Goal: Task Accomplishment & Management: Manage account settings

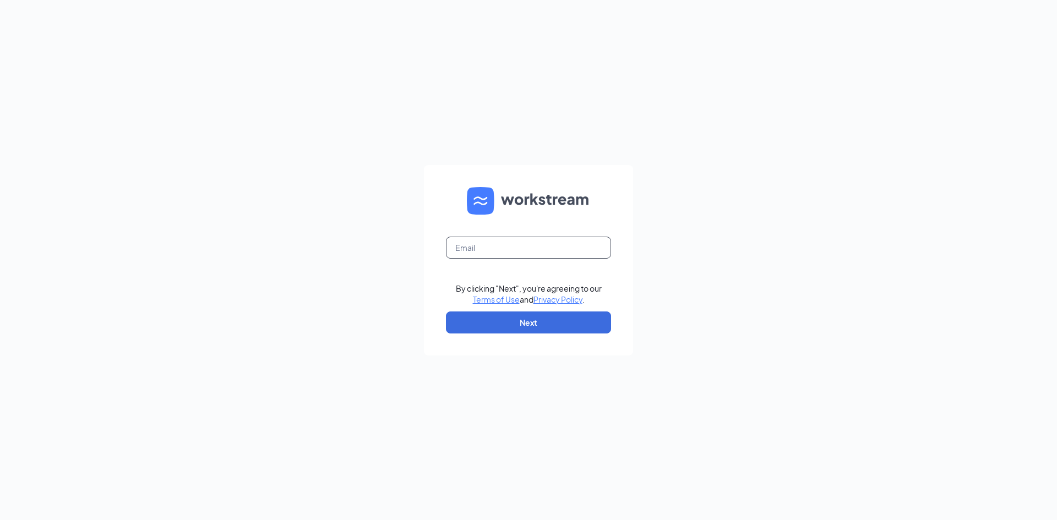
drag, startPoint x: 537, startPoint y: 258, endPoint x: 807, endPoint y: 258, distance: 270.2
click at [537, 257] on input "text" at bounding box center [528, 248] width 165 height 22
type input "people.cfa.atlhwy@gmail.com"
click at [525, 322] on button "Next" at bounding box center [528, 323] width 165 height 22
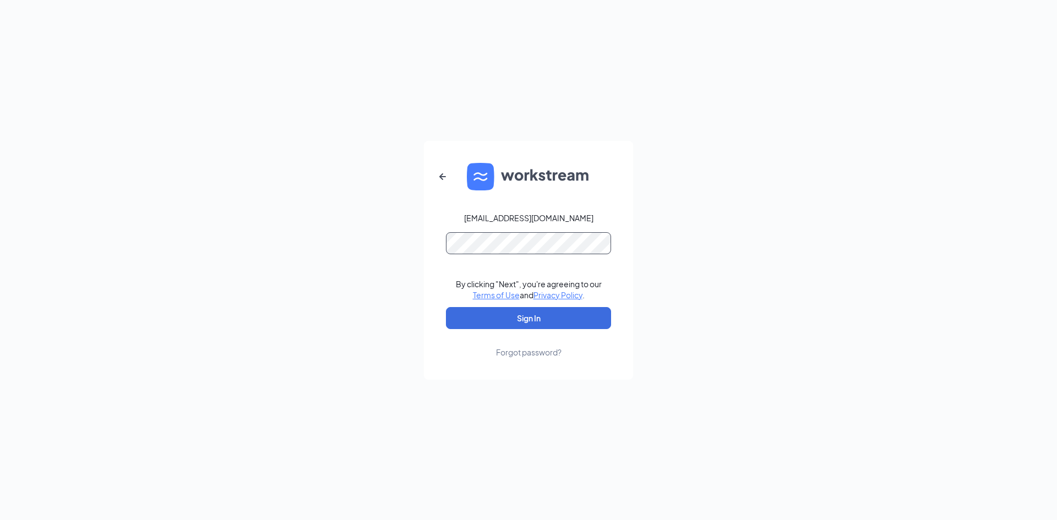
click at [446, 307] on button "Sign In" at bounding box center [528, 318] width 165 height 22
click at [529, 322] on button "Sign In" at bounding box center [528, 318] width 165 height 22
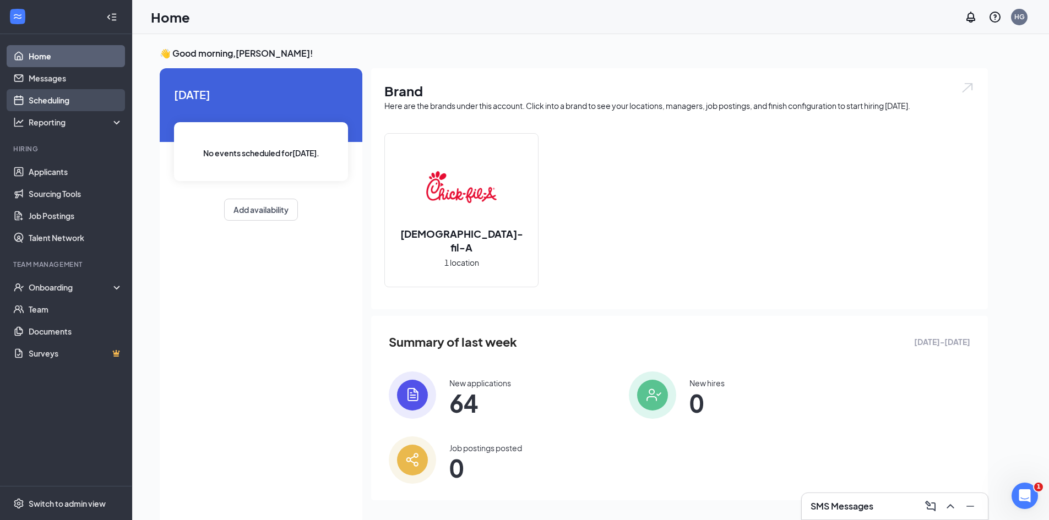
click at [40, 104] on link "Scheduling" at bounding box center [76, 100] width 94 height 22
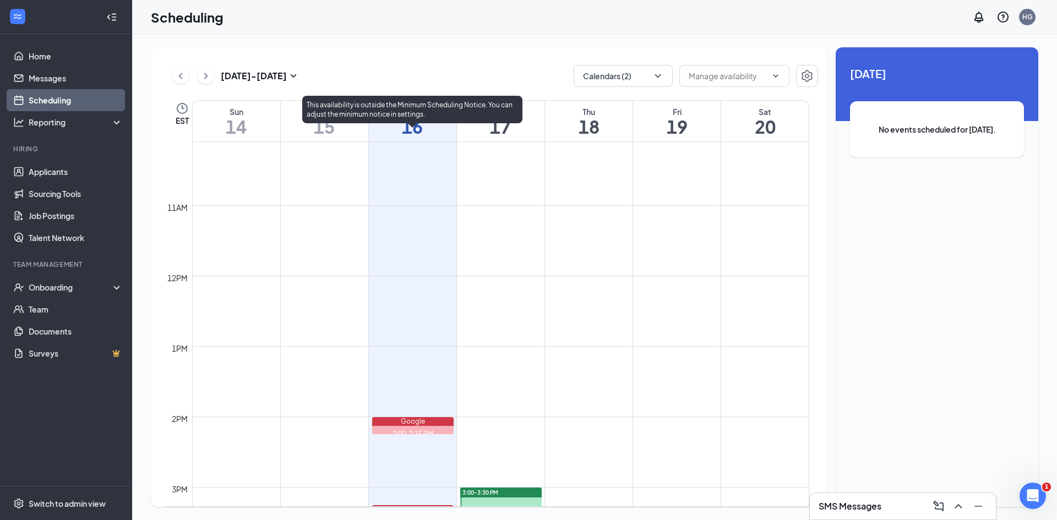
scroll to position [816, 0]
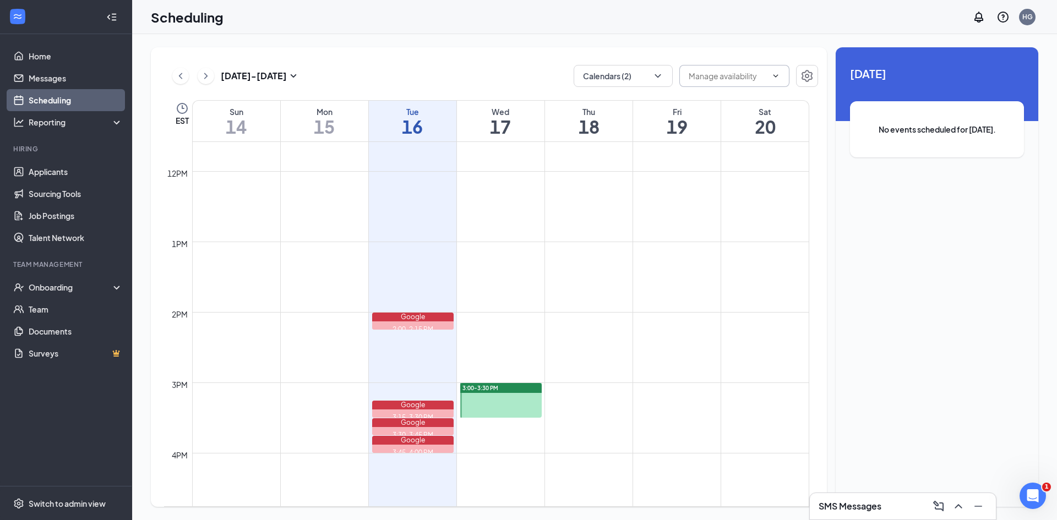
click at [707, 74] on input "text" at bounding box center [728, 76] width 78 height 12
click at [638, 84] on button "Calendars (2)" at bounding box center [623, 76] width 99 height 22
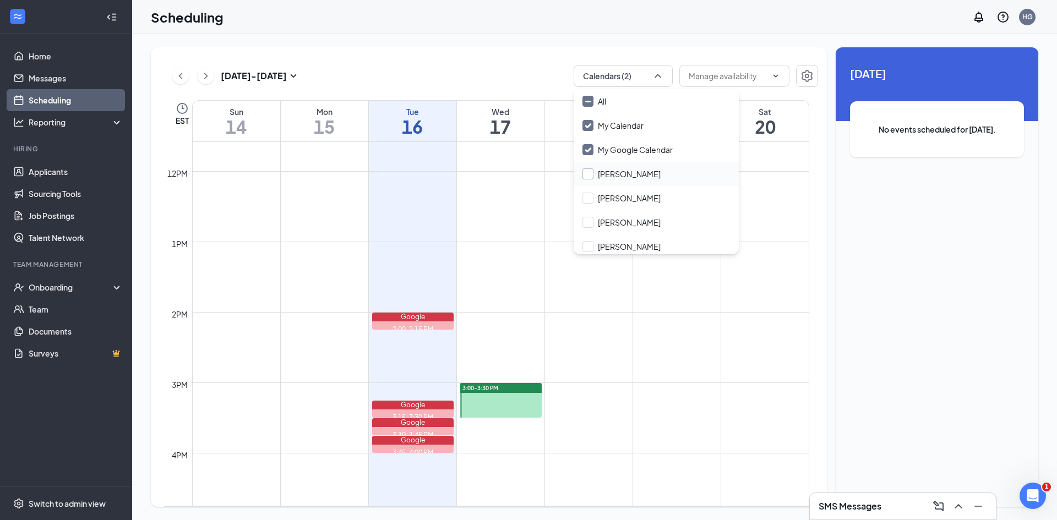
click at [615, 175] on input "Alex Clark" at bounding box center [621, 173] width 78 height 11
checkbox input "true"
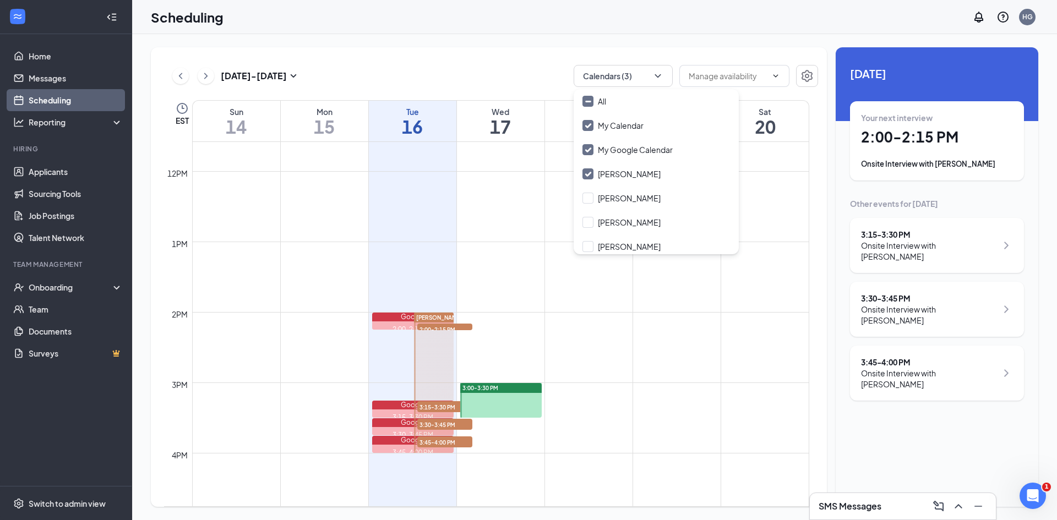
click at [738, 32] on div "Scheduling HG" at bounding box center [594, 17] width 925 height 34
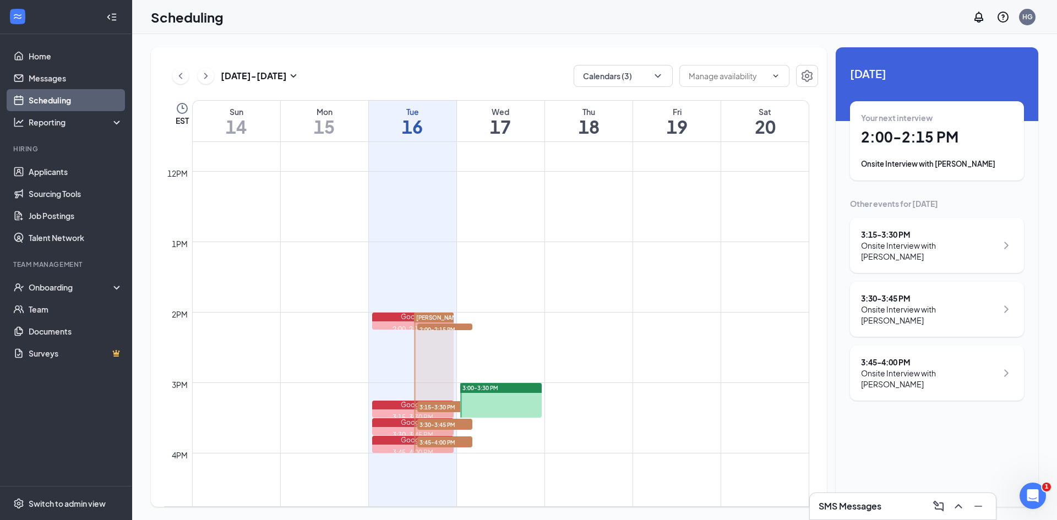
click at [432, 348] on div at bounding box center [434, 383] width 40 height 140
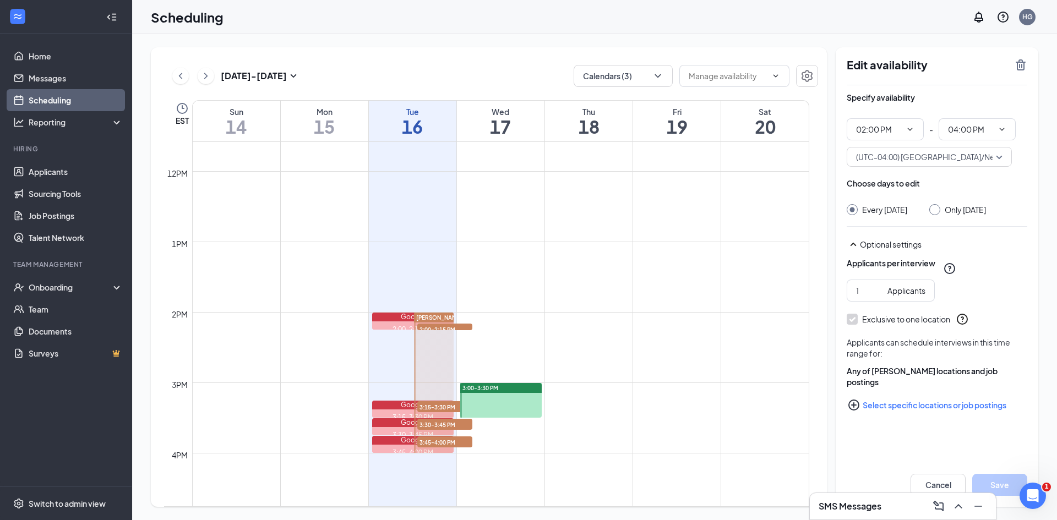
click at [942, 215] on div "Only Tuesday, Sep 16" at bounding box center [957, 209] width 57 height 11
drag, startPoint x: 941, startPoint y: 206, endPoint x: 945, endPoint y: 201, distance: 6.3
click at [937, 206] on input "Only Tuesday, Sep 16" at bounding box center [933, 208] width 8 height 8
radio input "true"
radio input "false"
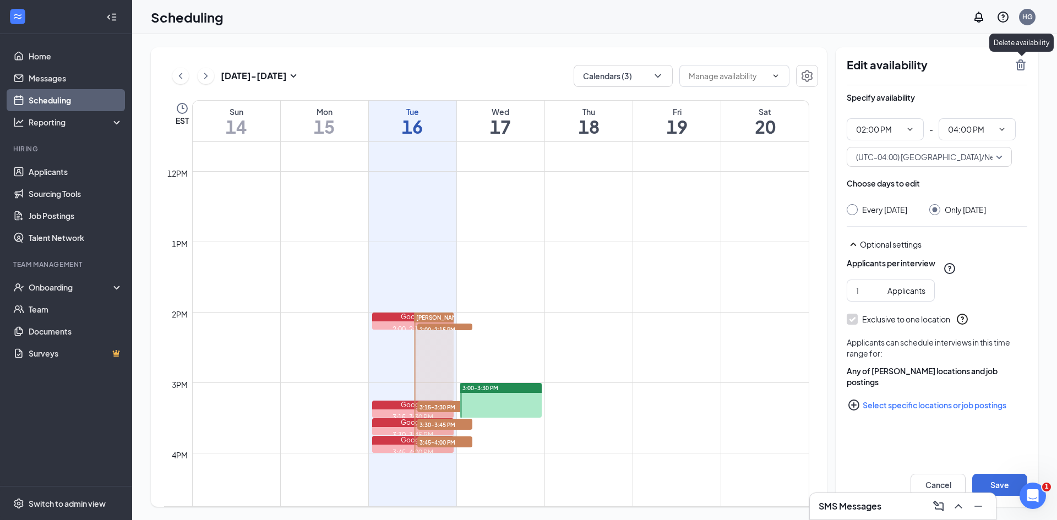
click at [1023, 63] on icon "TrashOutline" at bounding box center [1020, 64] width 10 height 11
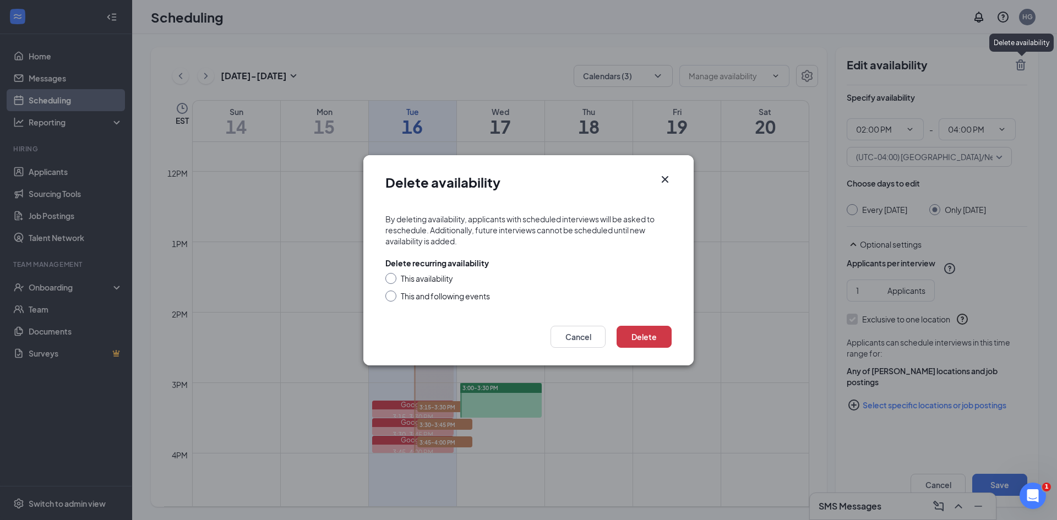
click at [394, 278] on div at bounding box center [390, 278] width 11 height 11
click at [387, 274] on input "This availability" at bounding box center [389, 277] width 8 height 8
radio input "true"
click at [629, 329] on button "Delete" at bounding box center [643, 337] width 55 height 22
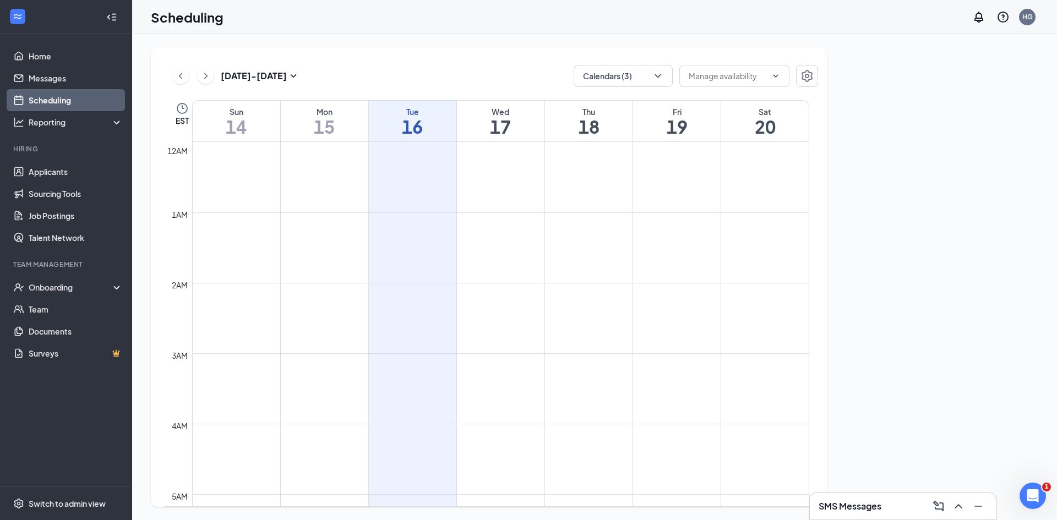
scroll to position [541, 0]
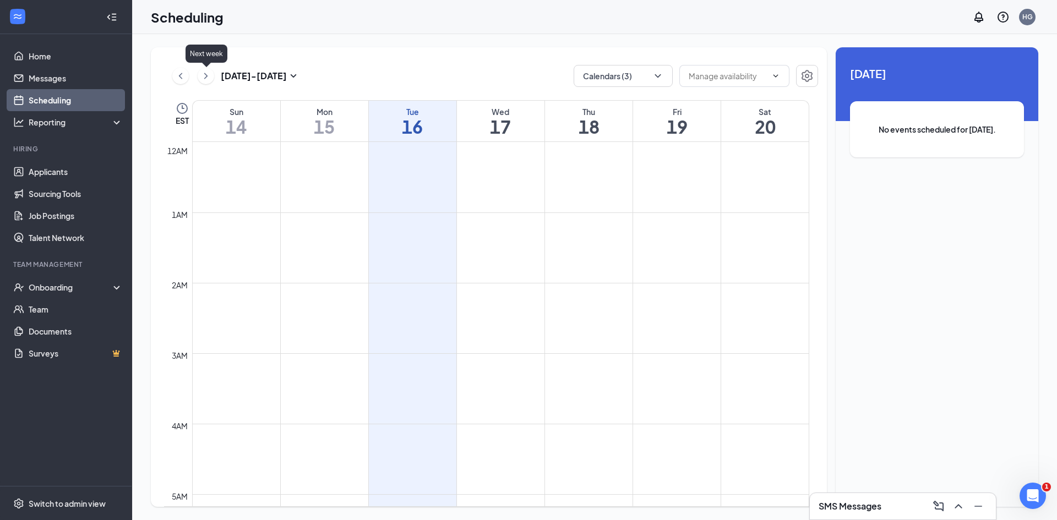
click at [200, 77] on icon "ChevronRight" at bounding box center [205, 75] width 11 height 13
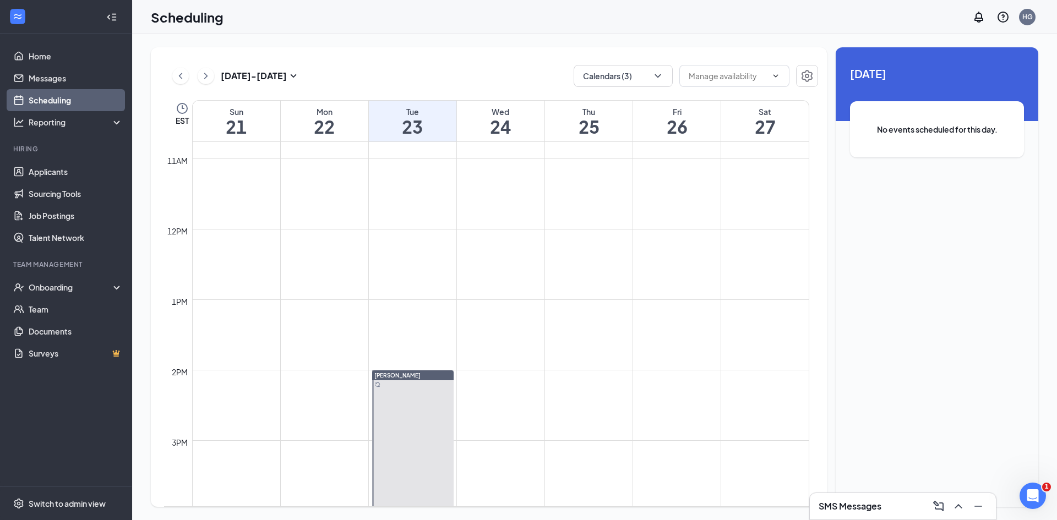
scroll to position [871, 0]
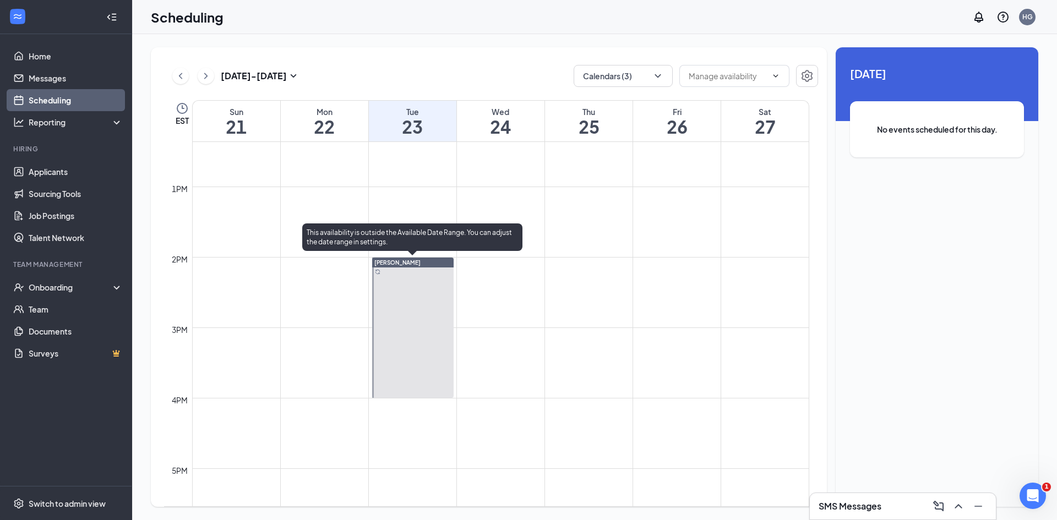
click at [425, 314] on div at bounding box center [412, 328] width 81 height 140
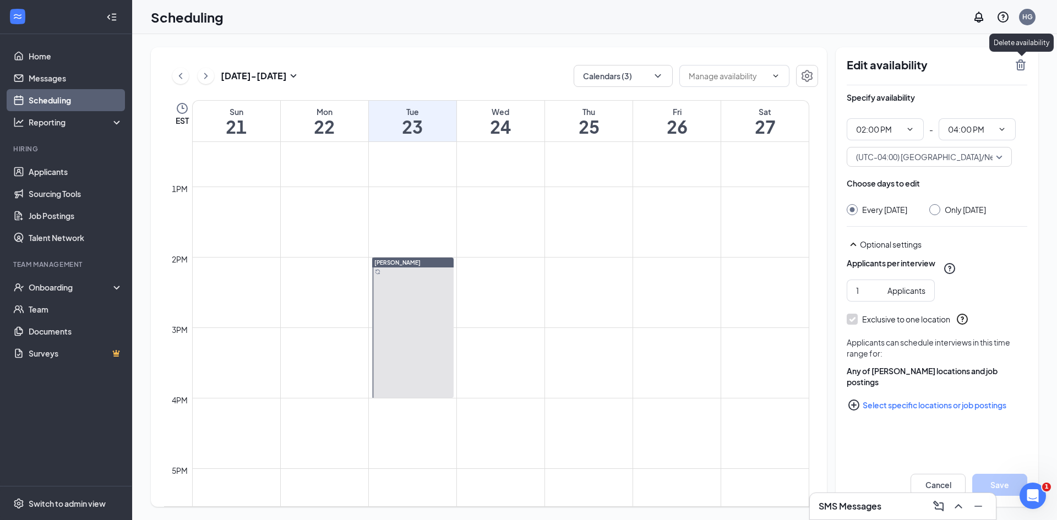
click at [1023, 70] on icon "TrashOutline" at bounding box center [1020, 64] width 10 height 11
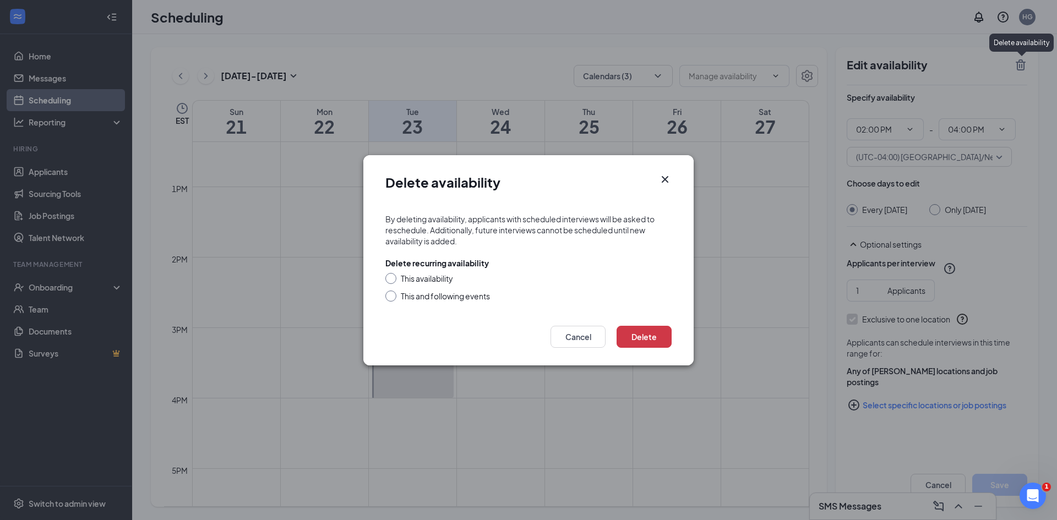
click at [414, 296] on div "This and following events" at bounding box center [445, 296] width 89 height 11
click at [393, 296] on input "This and following events" at bounding box center [389, 295] width 8 height 8
radio input "true"
click at [649, 332] on button "Delete" at bounding box center [643, 337] width 55 height 22
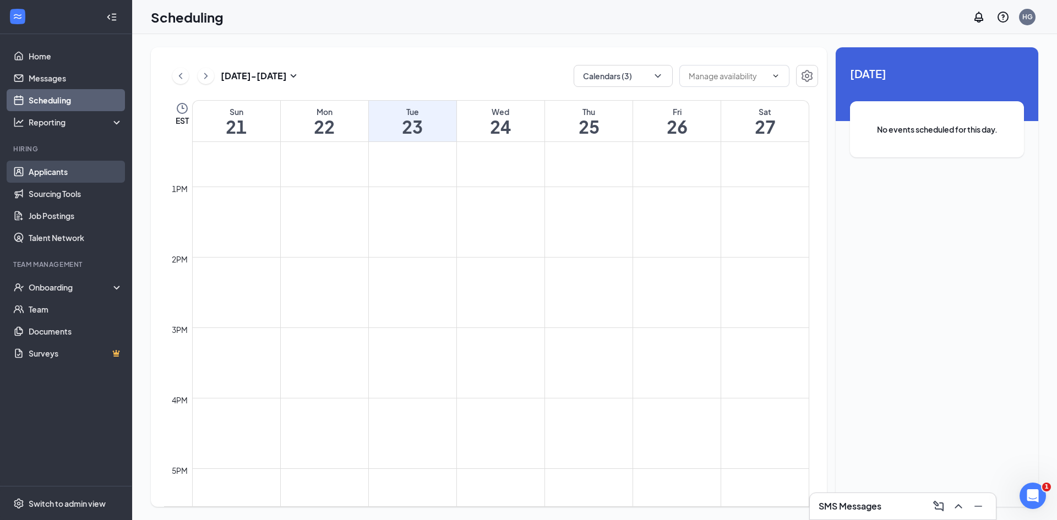
click at [36, 176] on link "Applicants" at bounding box center [76, 172] width 94 height 22
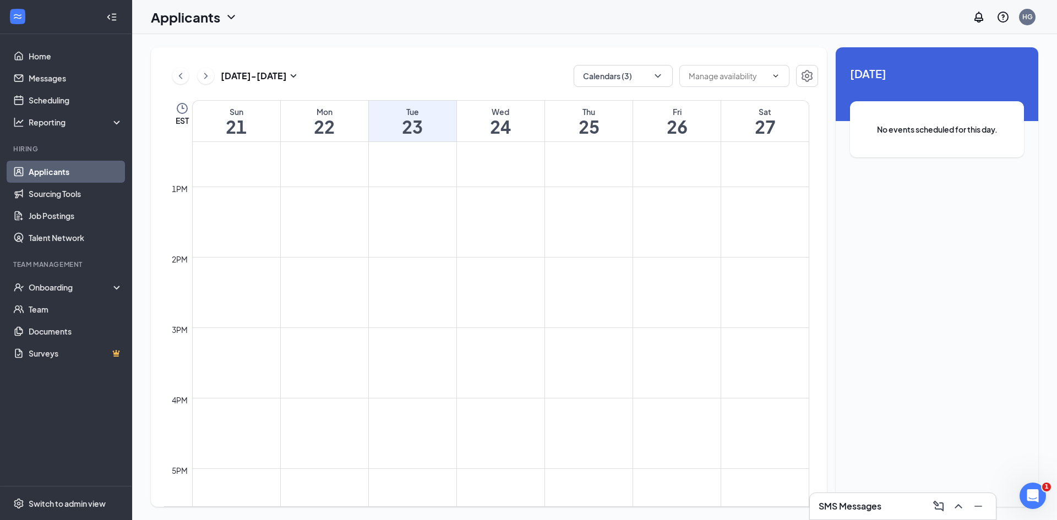
click at [66, 168] on link "Applicants" at bounding box center [76, 172] width 94 height 22
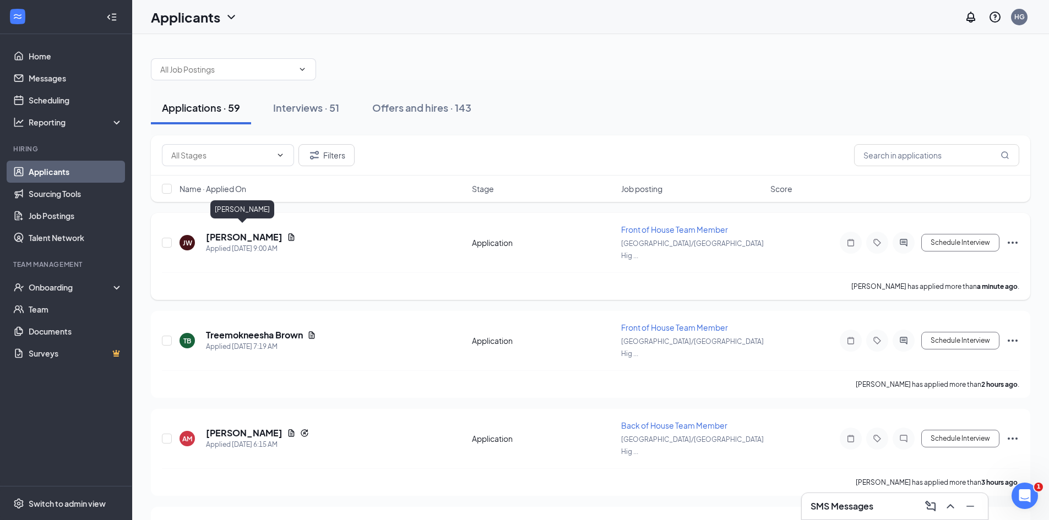
click at [242, 231] on h5 "[PERSON_NAME]" at bounding box center [244, 237] width 77 height 12
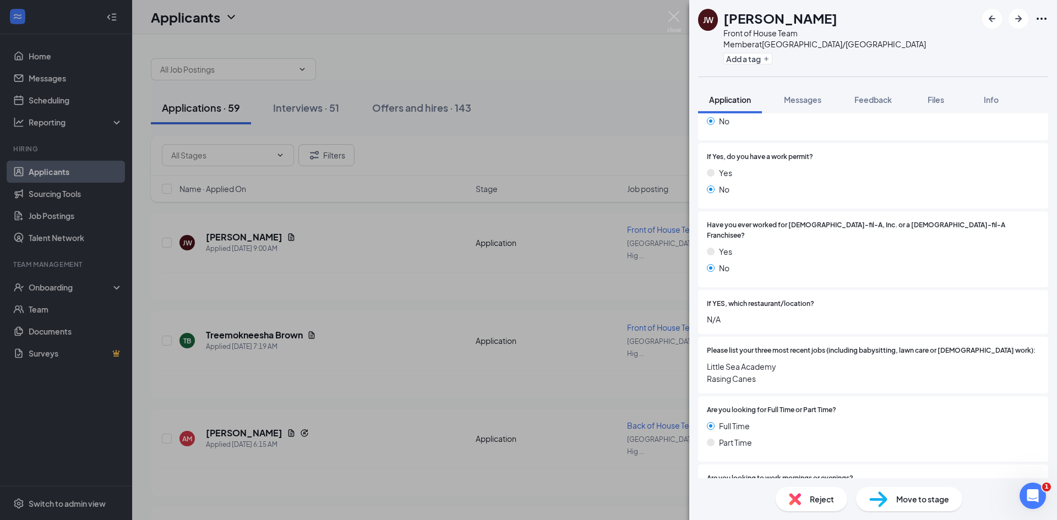
scroll to position [385, 0]
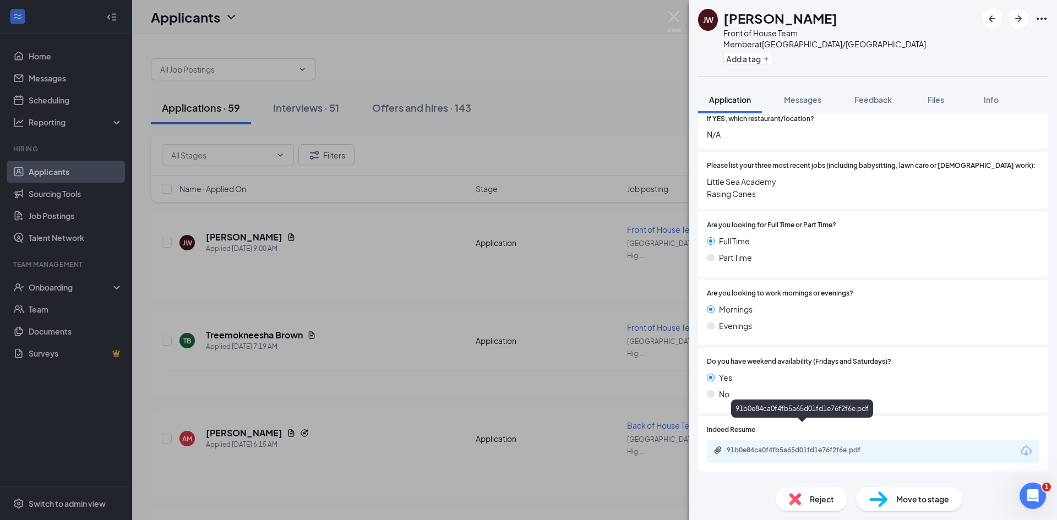
click at [806, 446] on div "91b0e84ca0f4fb5a65d01fd1e76f2f6e.pdf" at bounding box center [804, 450] width 154 height 9
click at [814, 494] on span "Reject" at bounding box center [822, 499] width 24 height 12
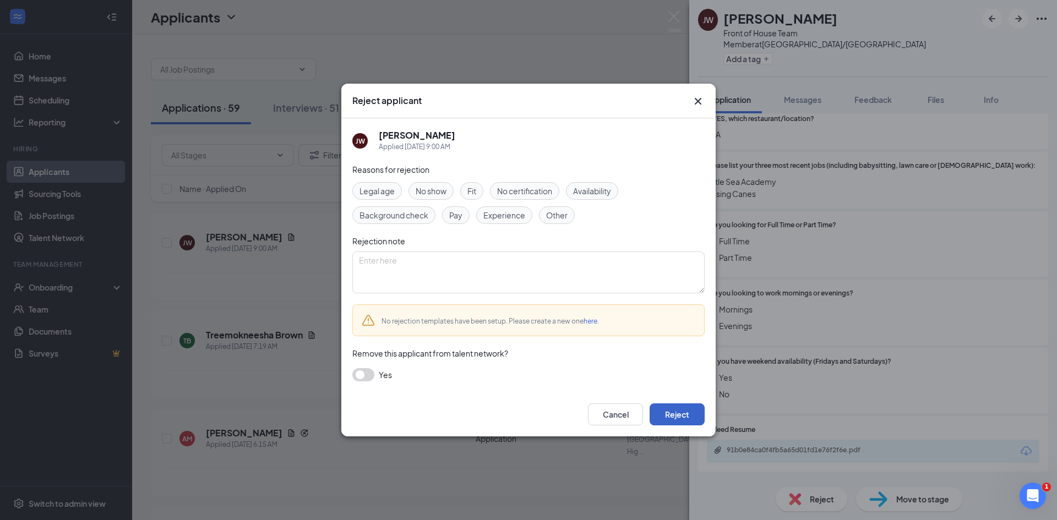
click at [691, 409] on button "Reject" at bounding box center [676, 414] width 55 height 22
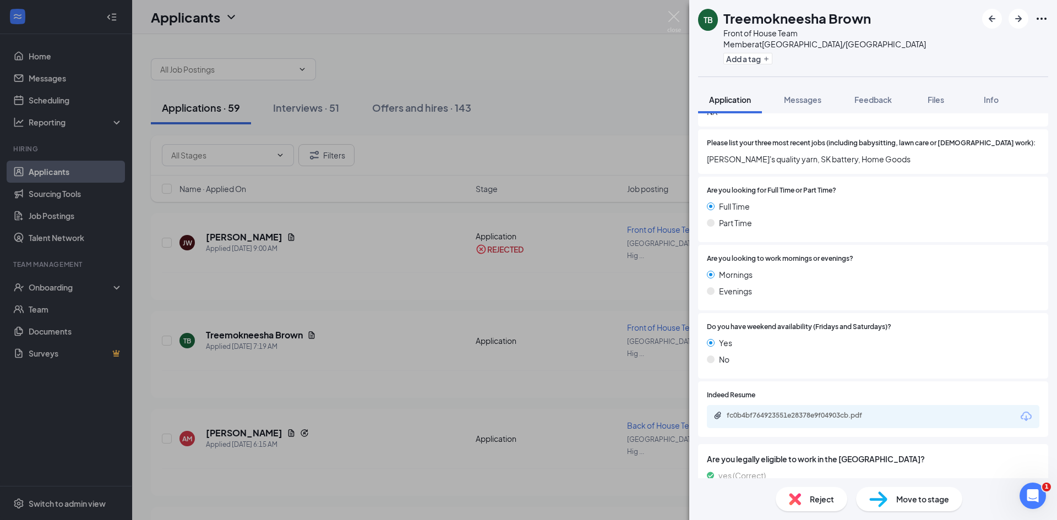
scroll to position [422, 0]
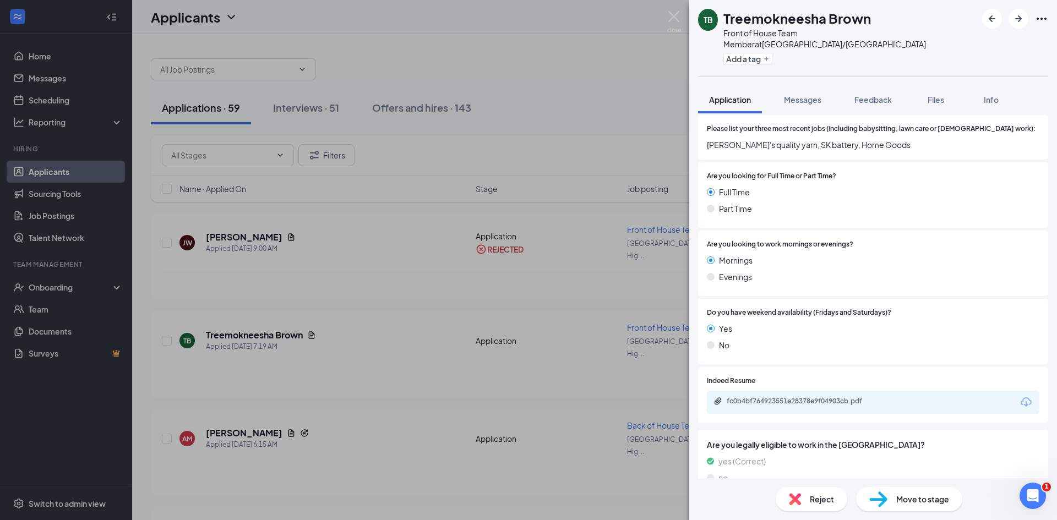
click at [760, 397] on div "fc0b4bf764923551e28378e9f04903cb.pdf" at bounding box center [804, 401] width 154 height 9
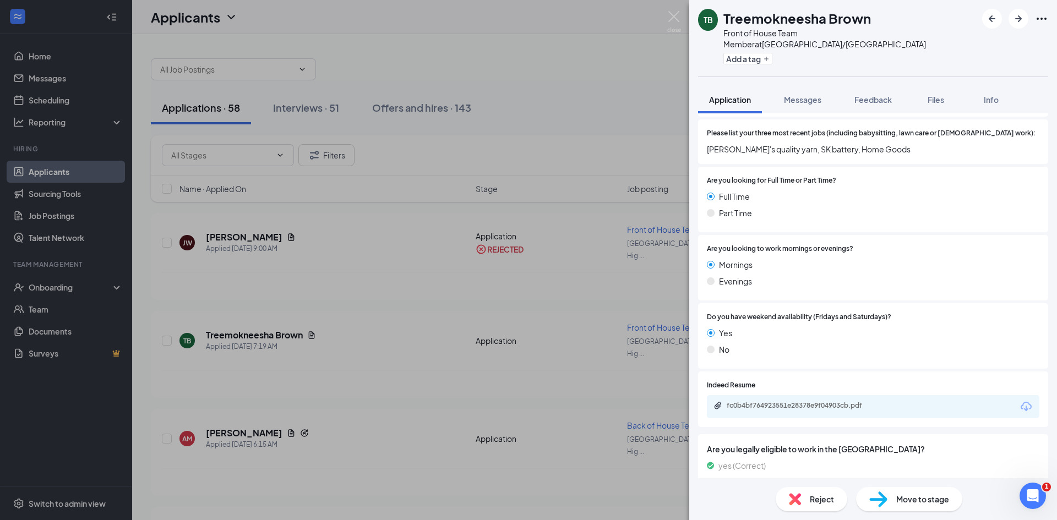
click at [796, 493] on div "Reject" at bounding box center [812, 499] width 72 height 24
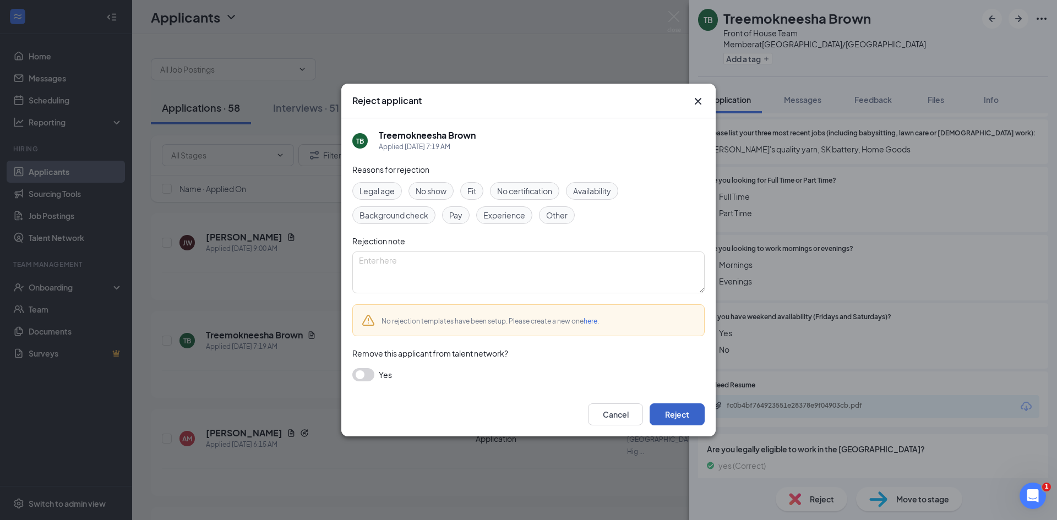
click at [684, 412] on button "Reject" at bounding box center [676, 414] width 55 height 22
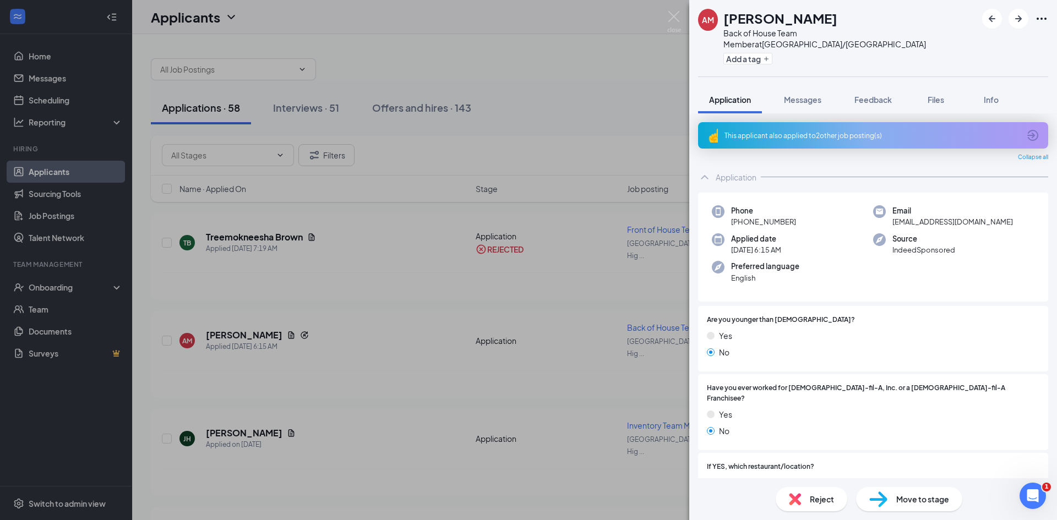
scroll to position [385, 0]
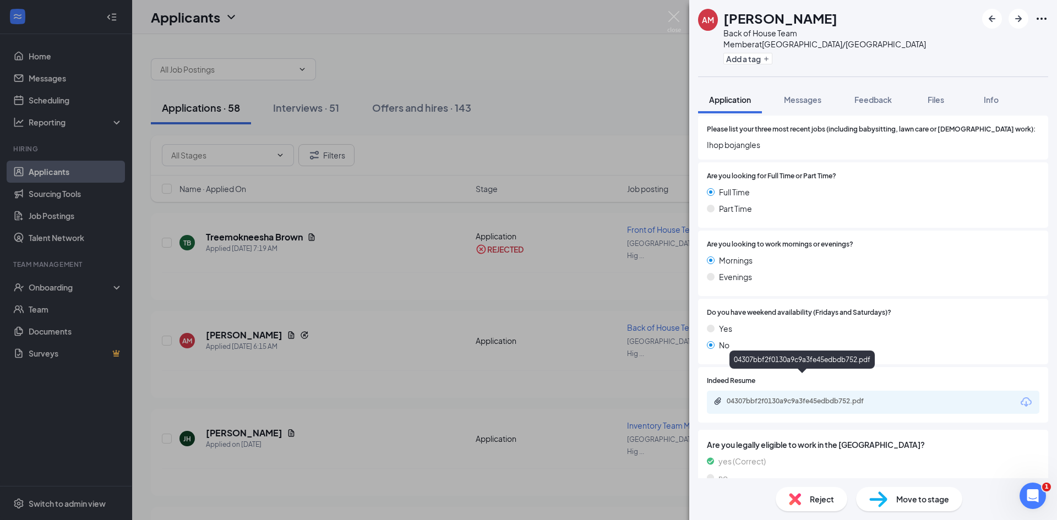
click at [804, 397] on div "04307bbf2f0130a9c9a3fe45edbdb752.pdf" at bounding box center [804, 401] width 154 height 9
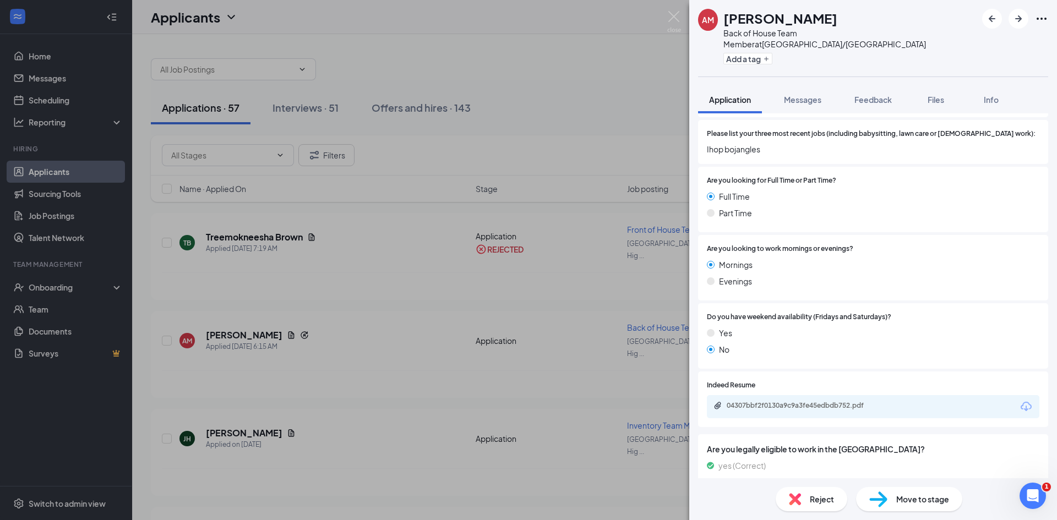
click at [812, 505] on div "Reject" at bounding box center [812, 499] width 72 height 24
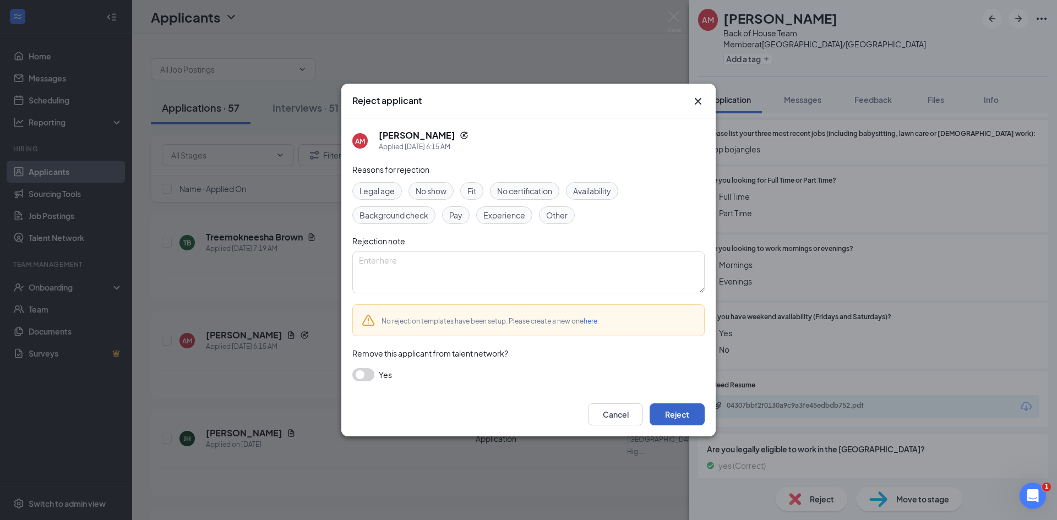
click at [681, 417] on button "Reject" at bounding box center [676, 414] width 55 height 22
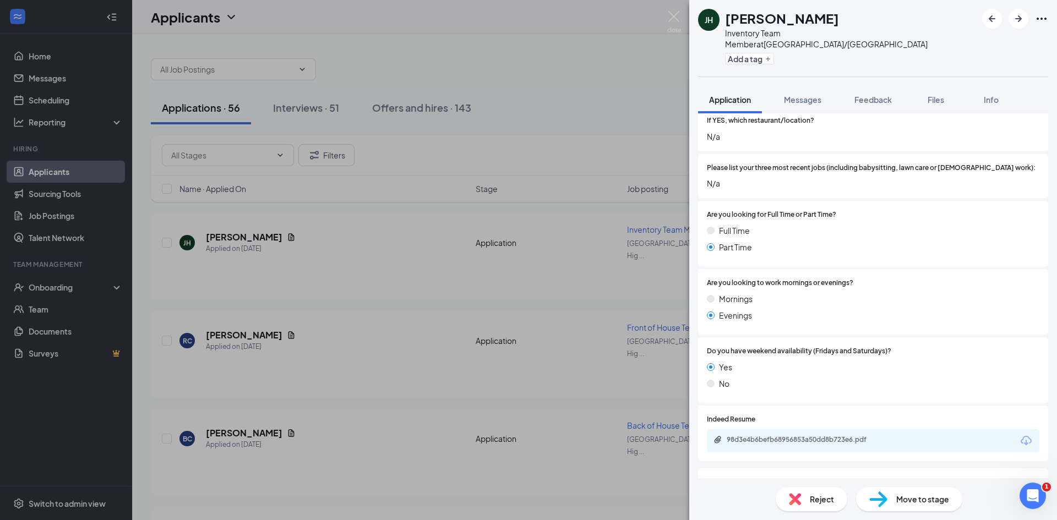
scroll to position [354, 0]
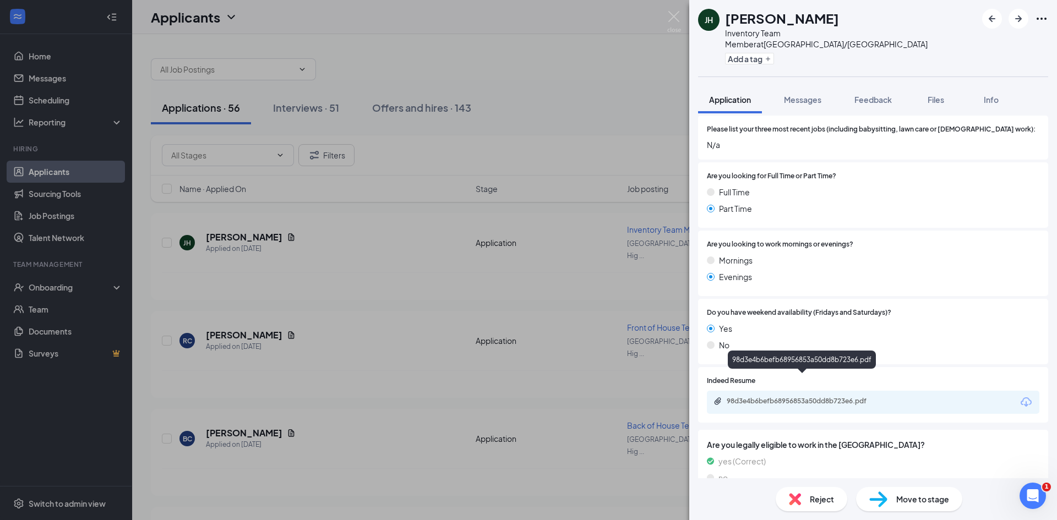
click at [776, 397] on div "98d3e4b6befb68956853a50dd8b723e6.pdf" at bounding box center [804, 401] width 154 height 9
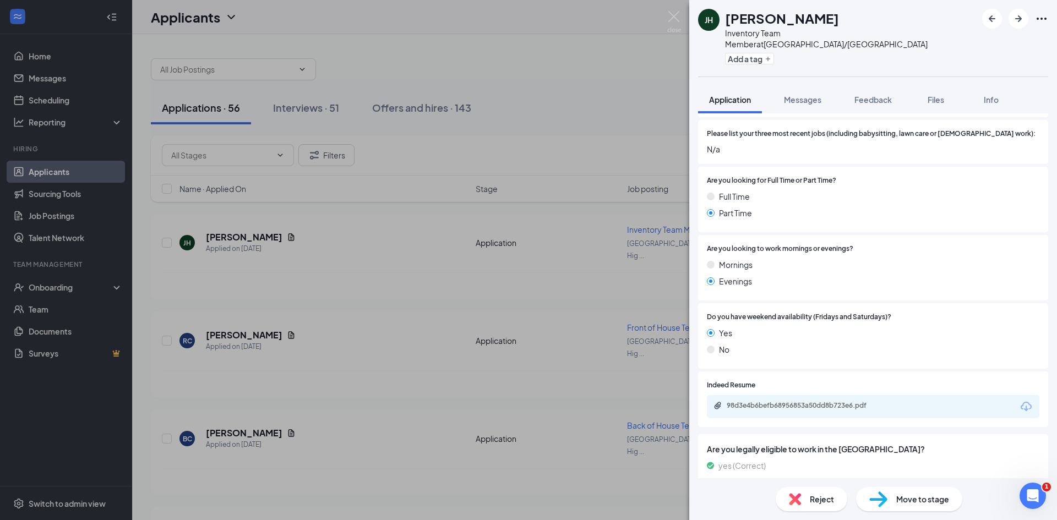
click at [824, 501] on span "Reject" at bounding box center [822, 499] width 24 height 12
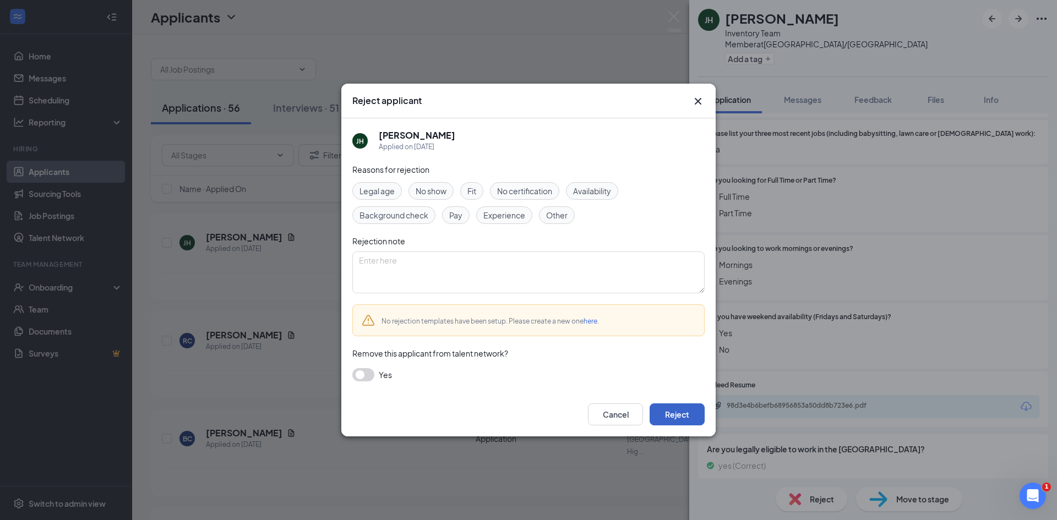
click at [692, 416] on button "Reject" at bounding box center [676, 414] width 55 height 22
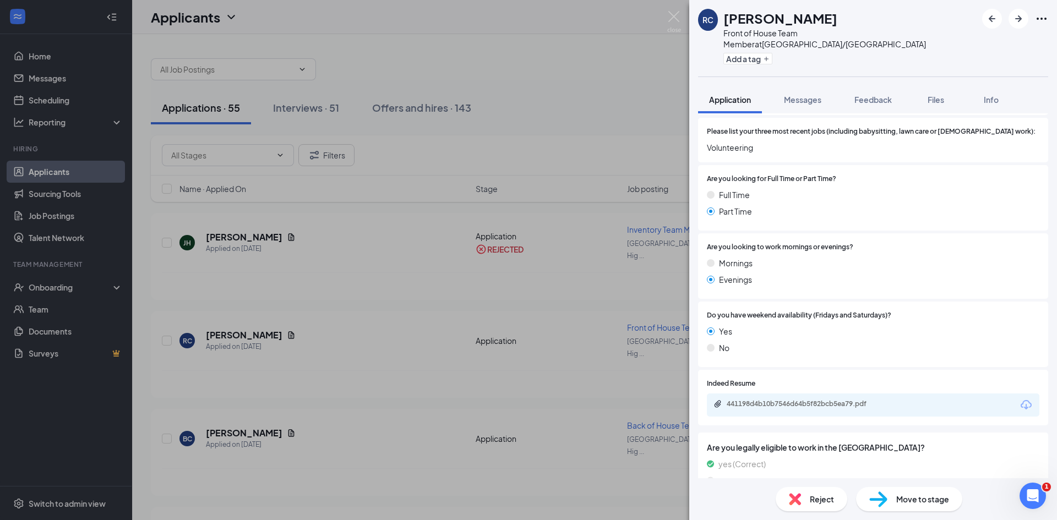
scroll to position [453, 0]
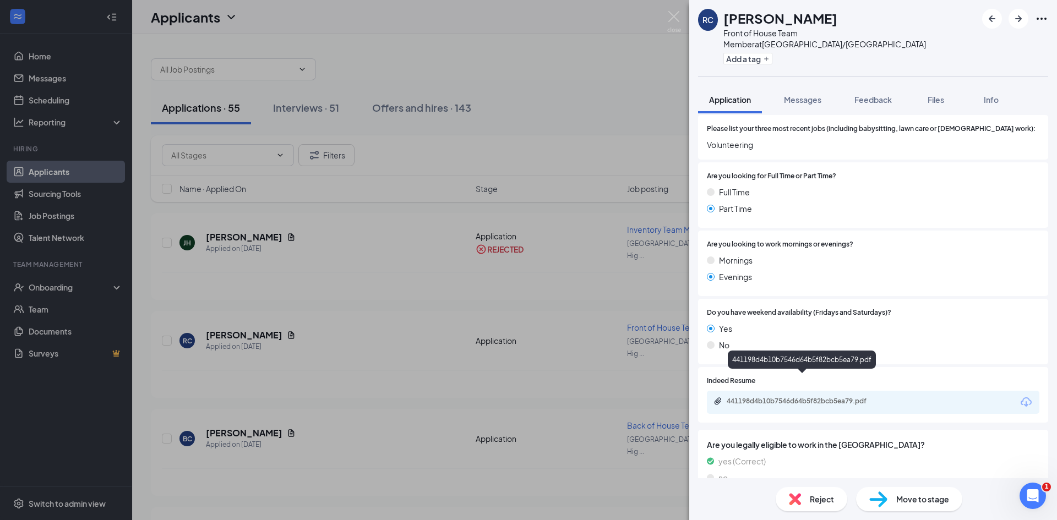
click at [768, 397] on div "441198d4b10b7546d64b5f82bcb5ea79.pdf" at bounding box center [804, 401] width 154 height 9
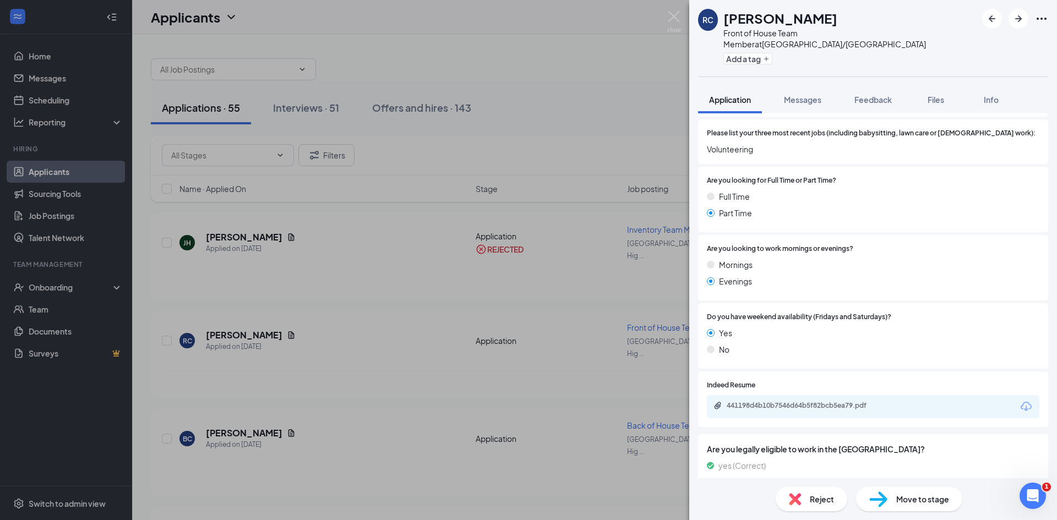
click at [799, 507] on div "Reject" at bounding box center [812, 499] width 72 height 24
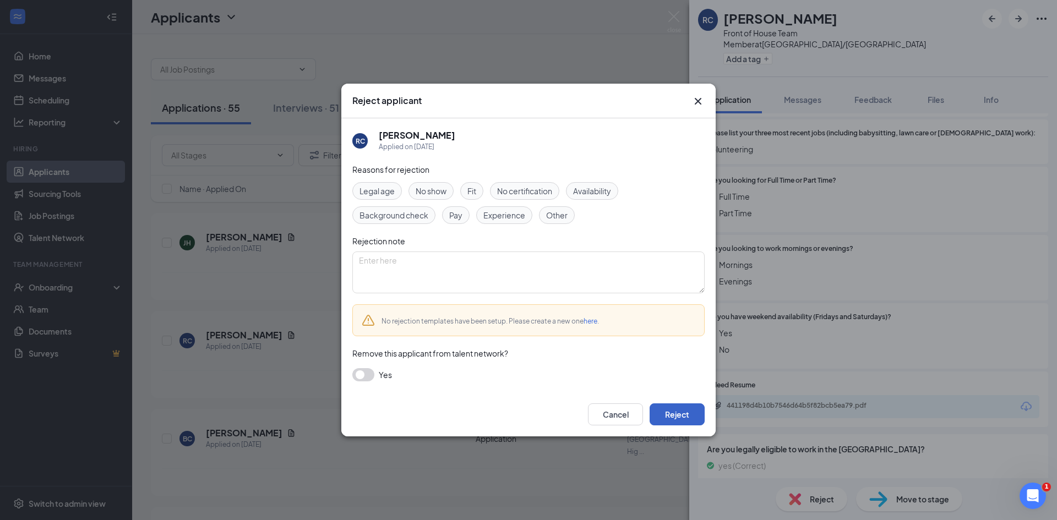
click at [680, 419] on button "Reject" at bounding box center [676, 414] width 55 height 22
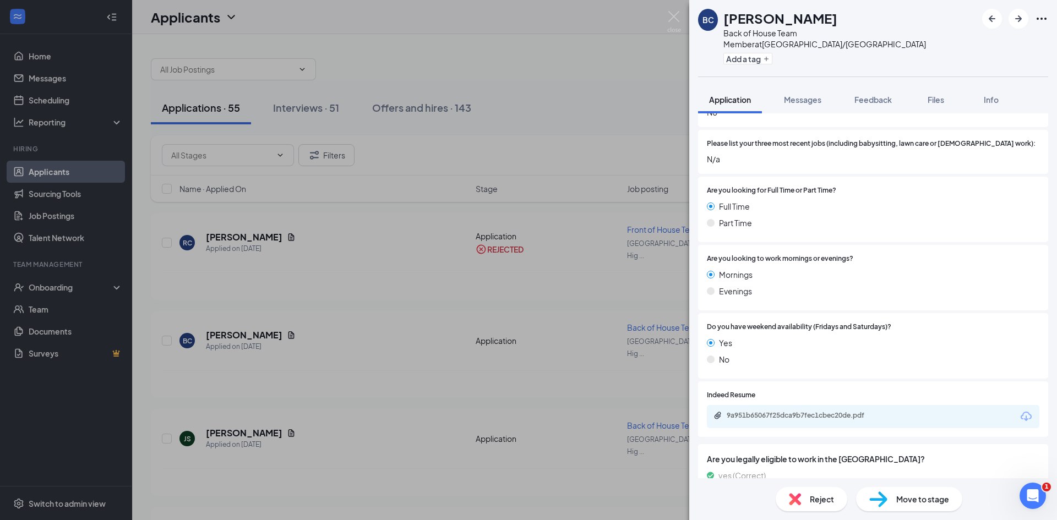
scroll to position [354, 0]
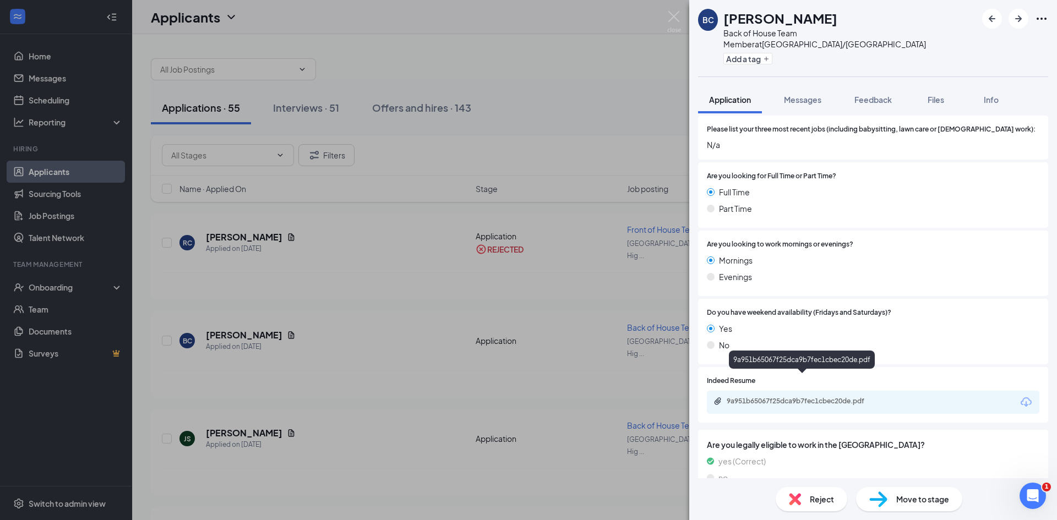
click at [760, 397] on div "9a951b65067f25dca9b7fec1cbec20de.pdf" at bounding box center [804, 401] width 154 height 9
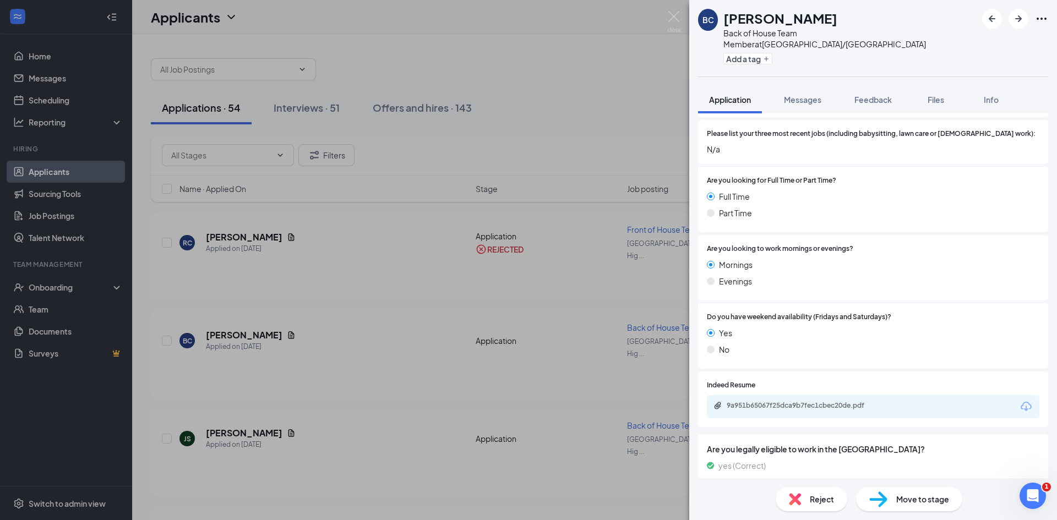
click at [794, 505] on img at bounding box center [795, 499] width 12 height 12
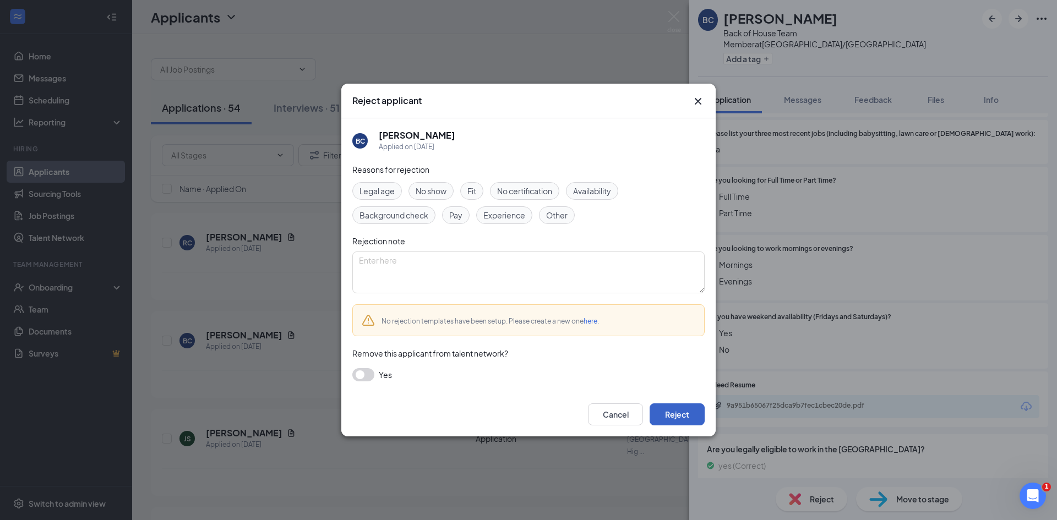
click at [687, 411] on button "Reject" at bounding box center [676, 414] width 55 height 22
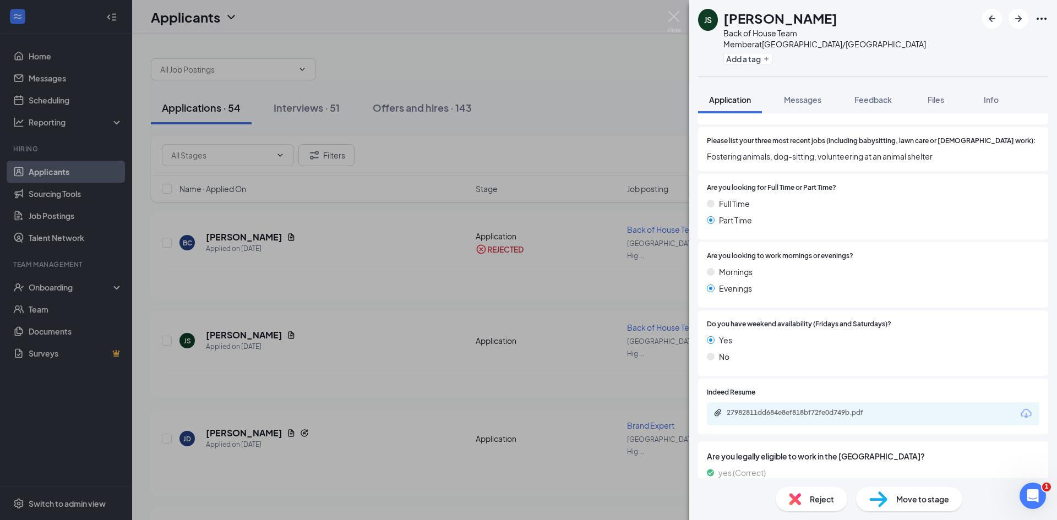
scroll to position [354, 0]
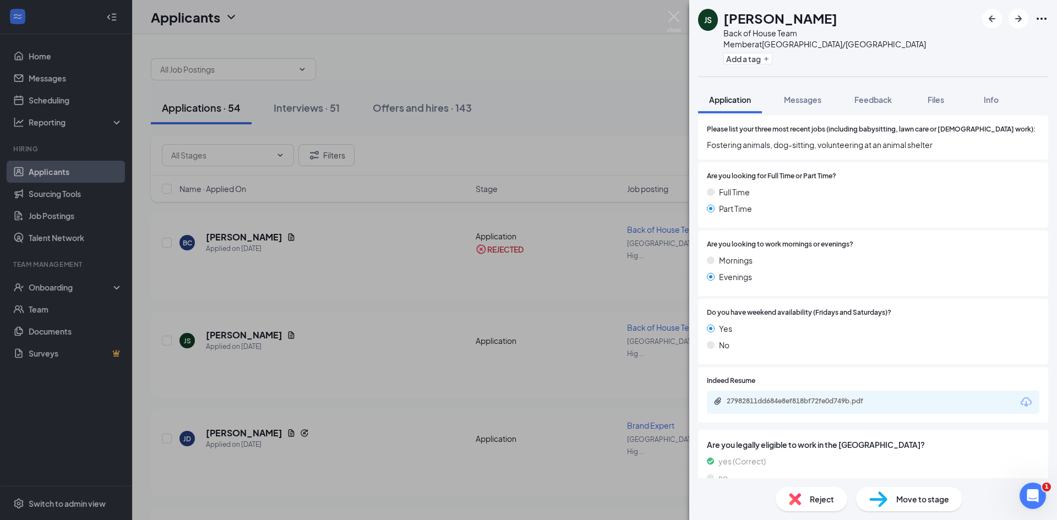
click at [763, 397] on div "27982811dd684e8ef818bf72fe0d749b.pdf" at bounding box center [804, 401] width 154 height 9
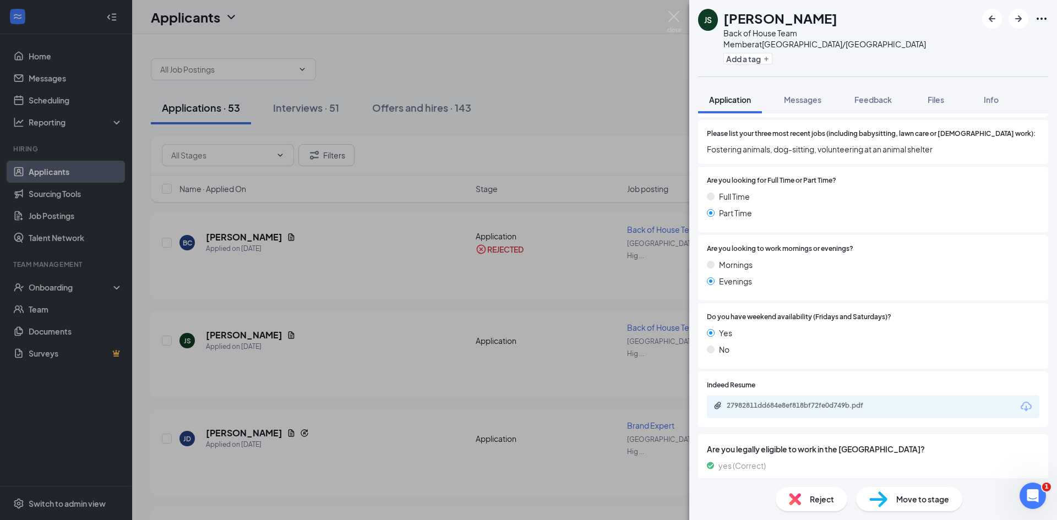
click at [815, 494] on span "Reject" at bounding box center [822, 499] width 24 height 12
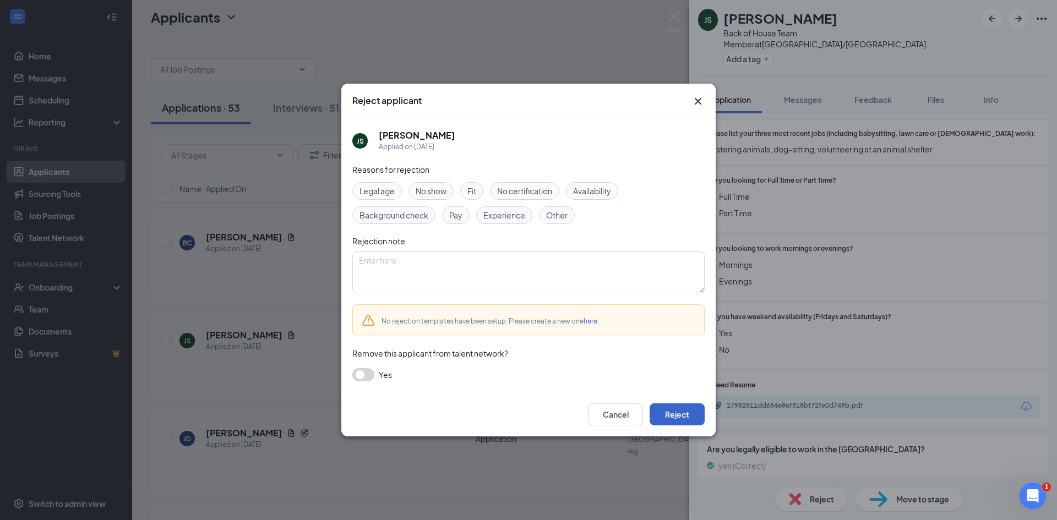
click at [690, 412] on button "Reject" at bounding box center [676, 414] width 55 height 22
